Goal: Information Seeking & Learning: Learn about a topic

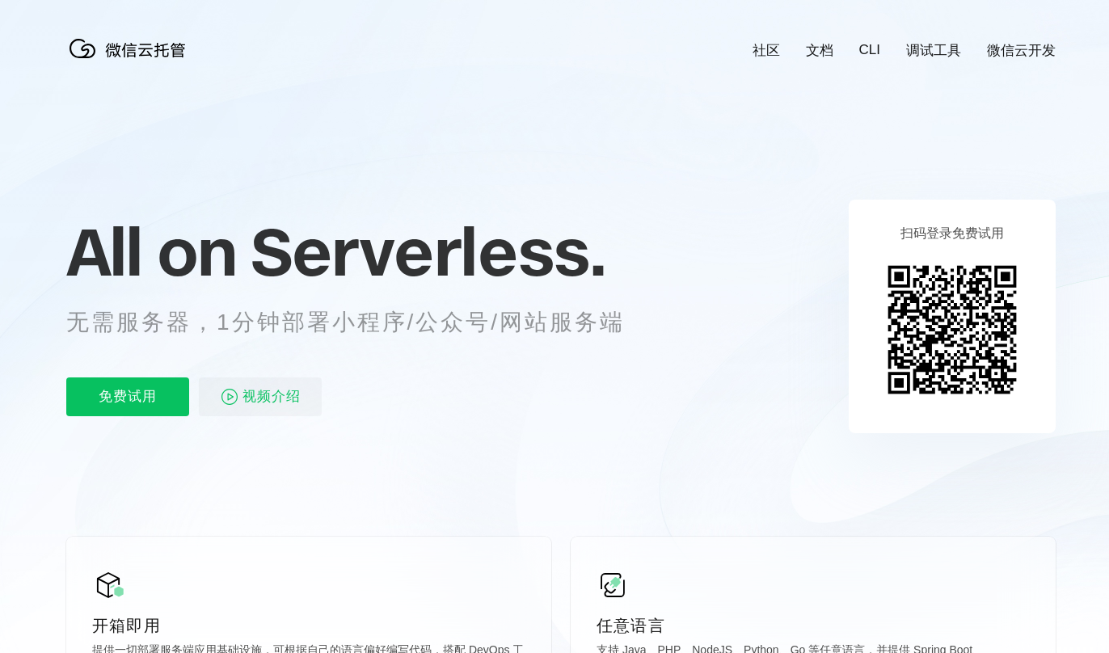
scroll to position [0, 2875]
click at [367, 331] on p "无需服务器，1分钟部署小程序/公众号/网站服务端" at bounding box center [360, 322] width 589 height 32
click at [543, 336] on p "无需服务器，1分钟部署小程序/公众号/网站服务端" at bounding box center [360, 322] width 589 height 32
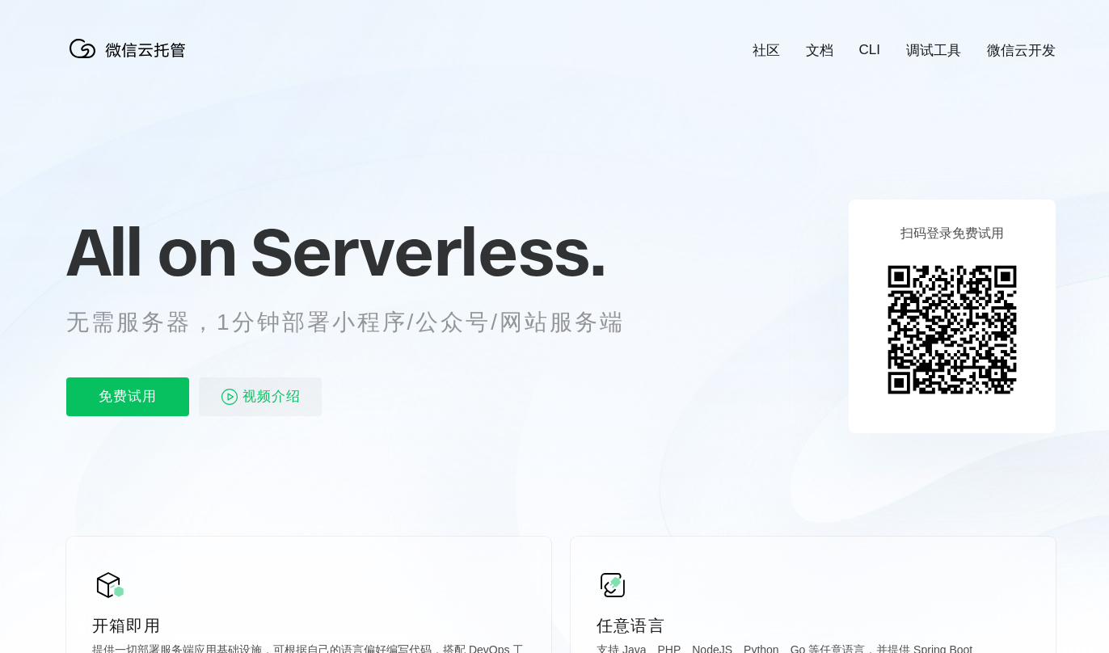
click at [500, 331] on p "无需服务器，1分钟部署小程序/公众号/网站服务端" at bounding box center [360, 322] width 589 height 32
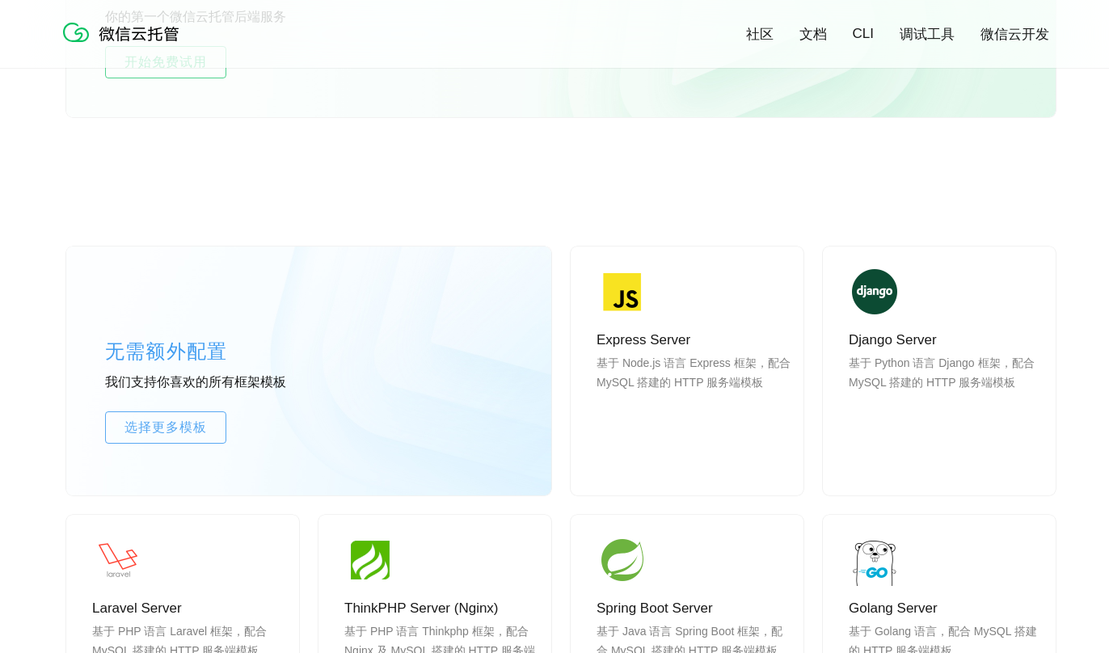
scroll to position [1051, 0]
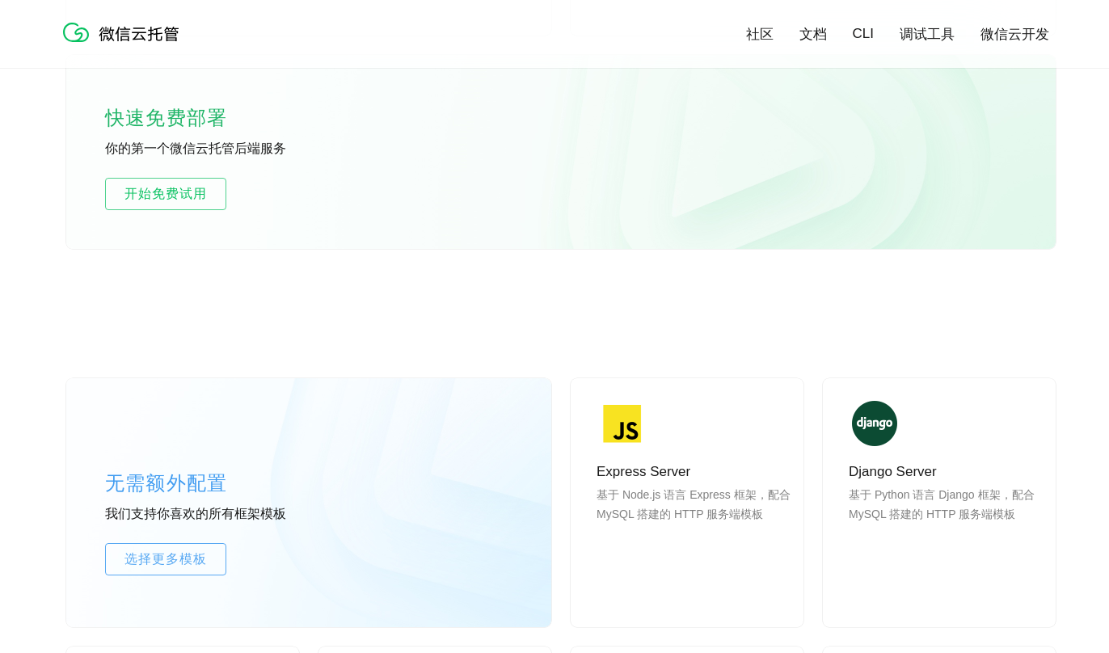
click at [810, 49] on div "社区 文档 CLI 调试工具 微信云开发" at bounding box center [555, 34] width 990 height 36
click at [813, 44] on div "社区 文档 CLI 调试工具 微信云开发" at bounding box center [555, 34] width 990 height 36
click at [813, 35] on link "文档" at bounding box center [813, 34] width 27 height 19
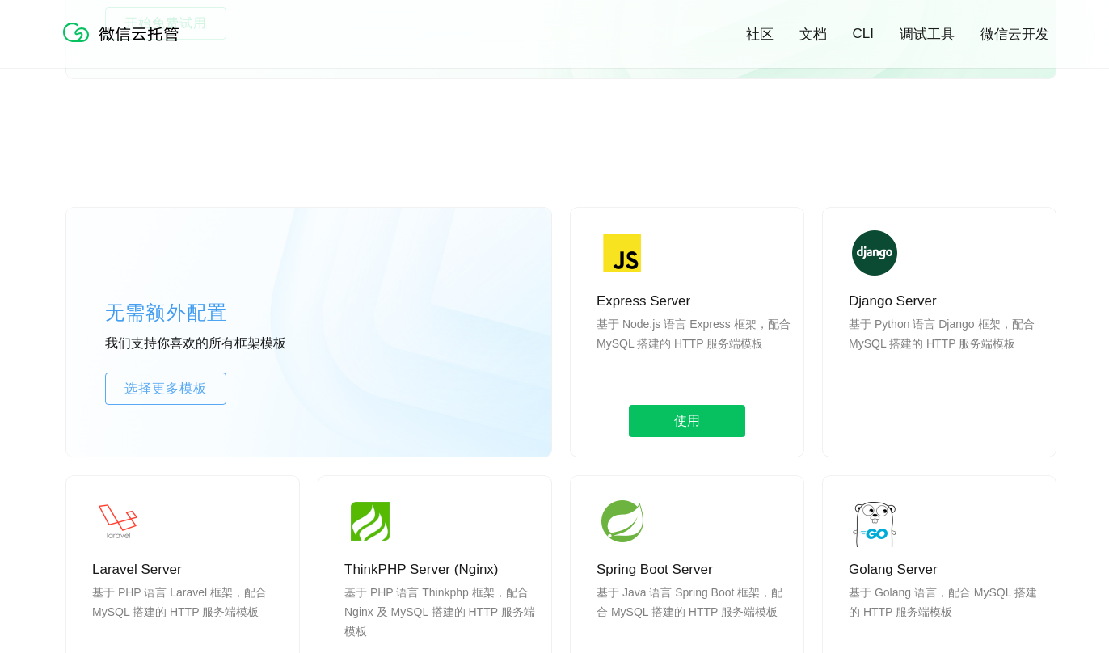
scroll to position [1213, 0]
